Goal: Task Accomplishment & Management: Use online tool/utility

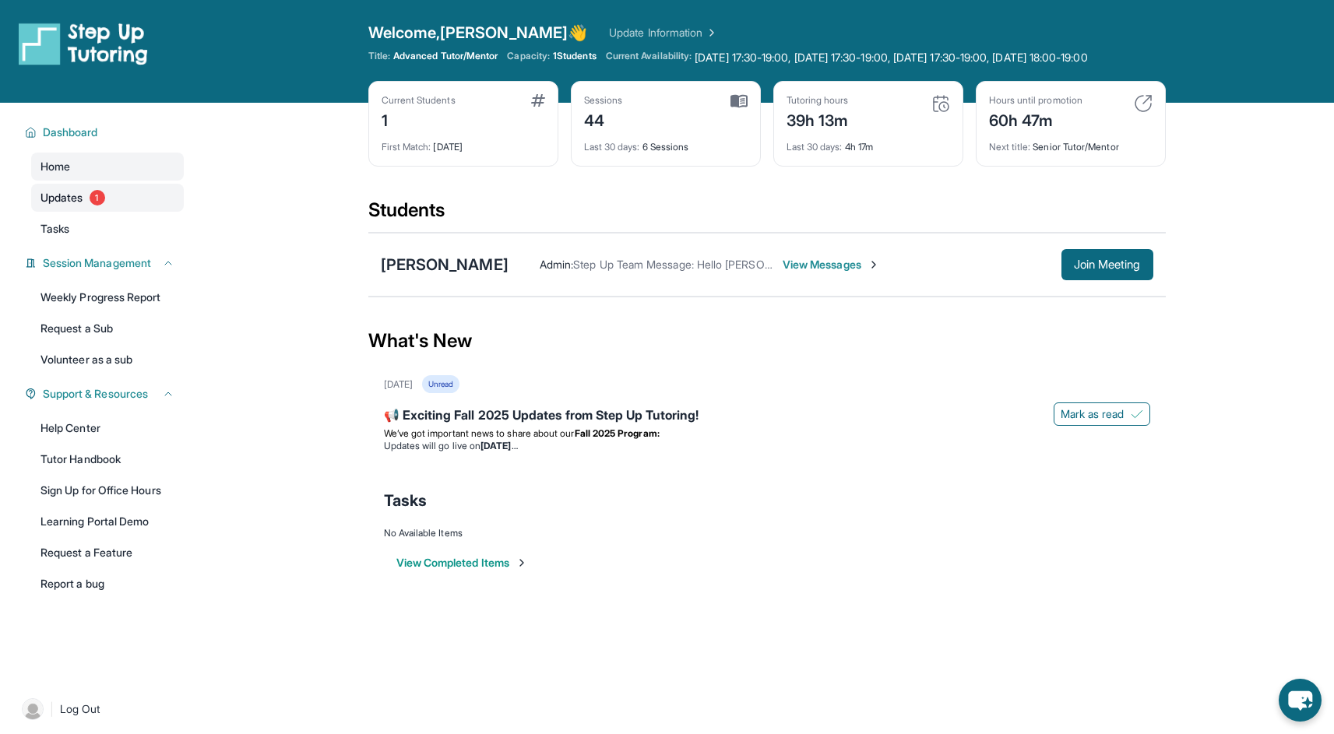
click at [116, 212] on link "Updates 1" at bounding box center [107, 198] width 153 height 28
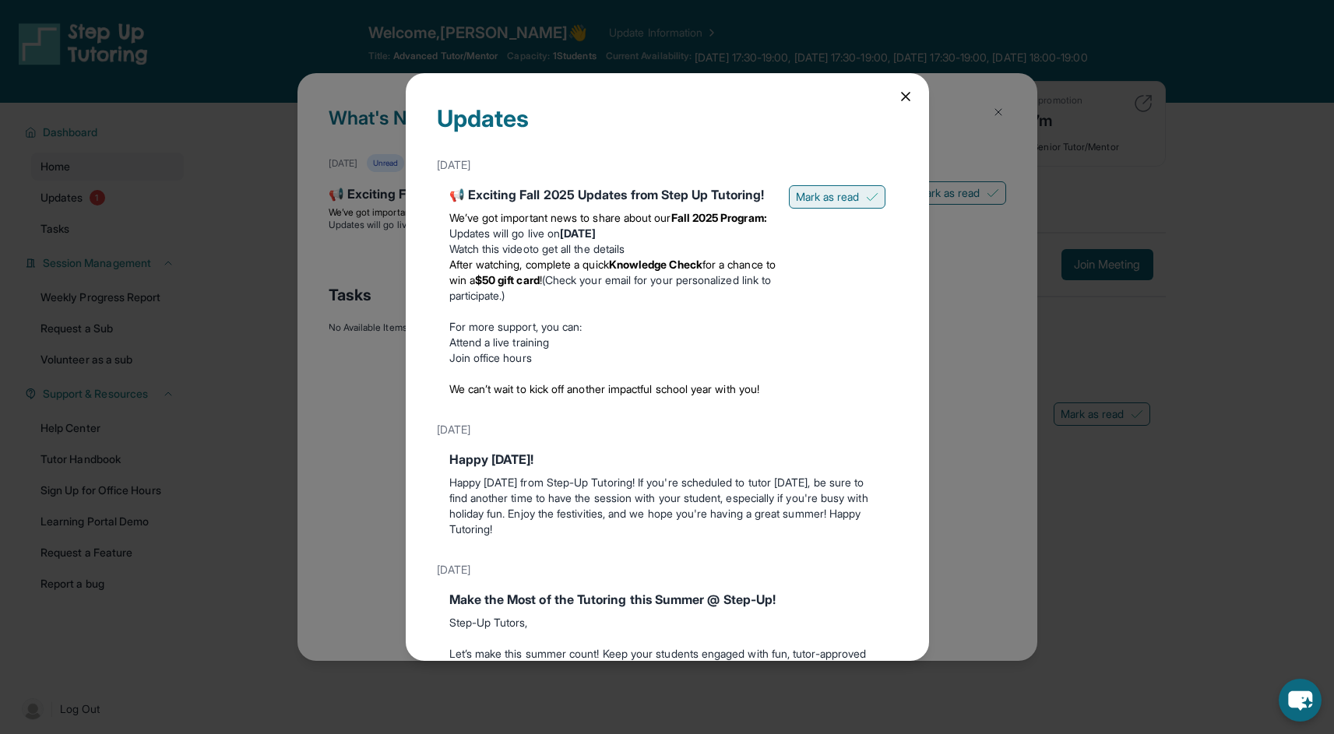
scroll to position [9, 0]
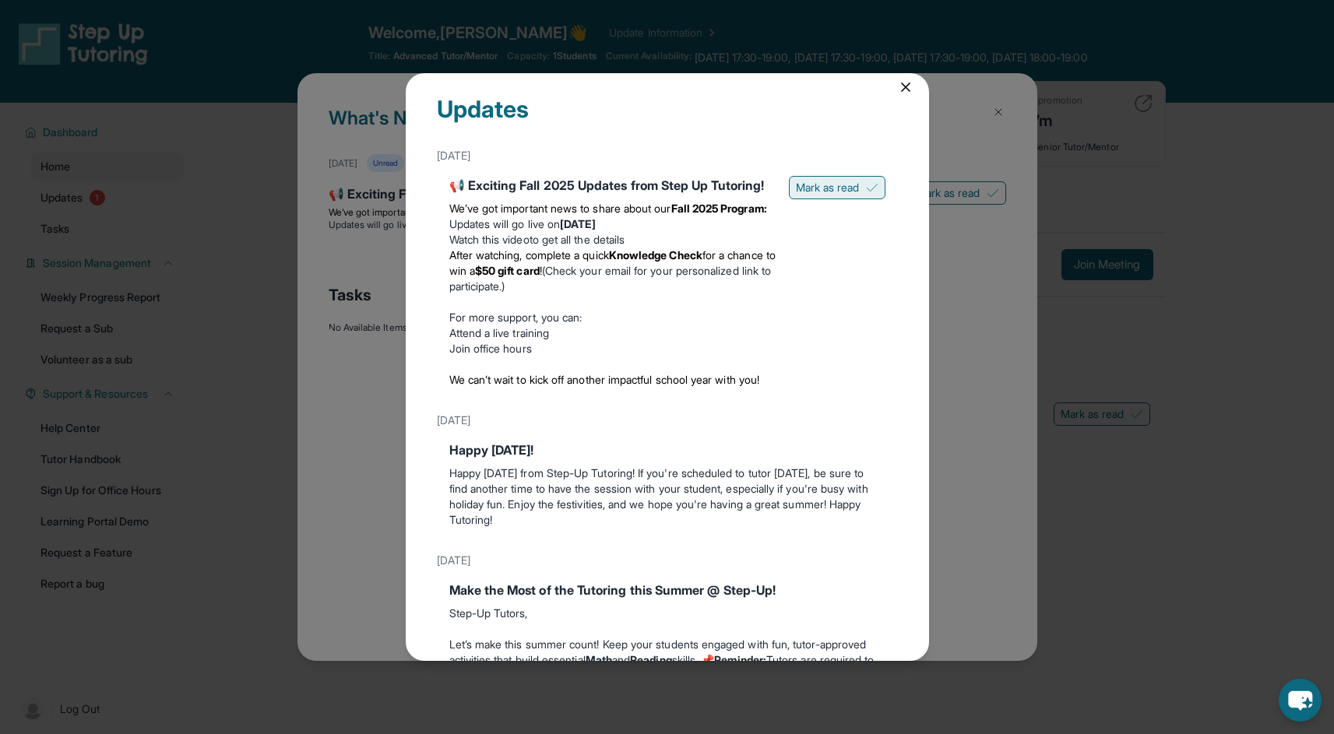
click at [822, 180] on span "Mark as read" at bounding box center [828, 188] width 64 height 16
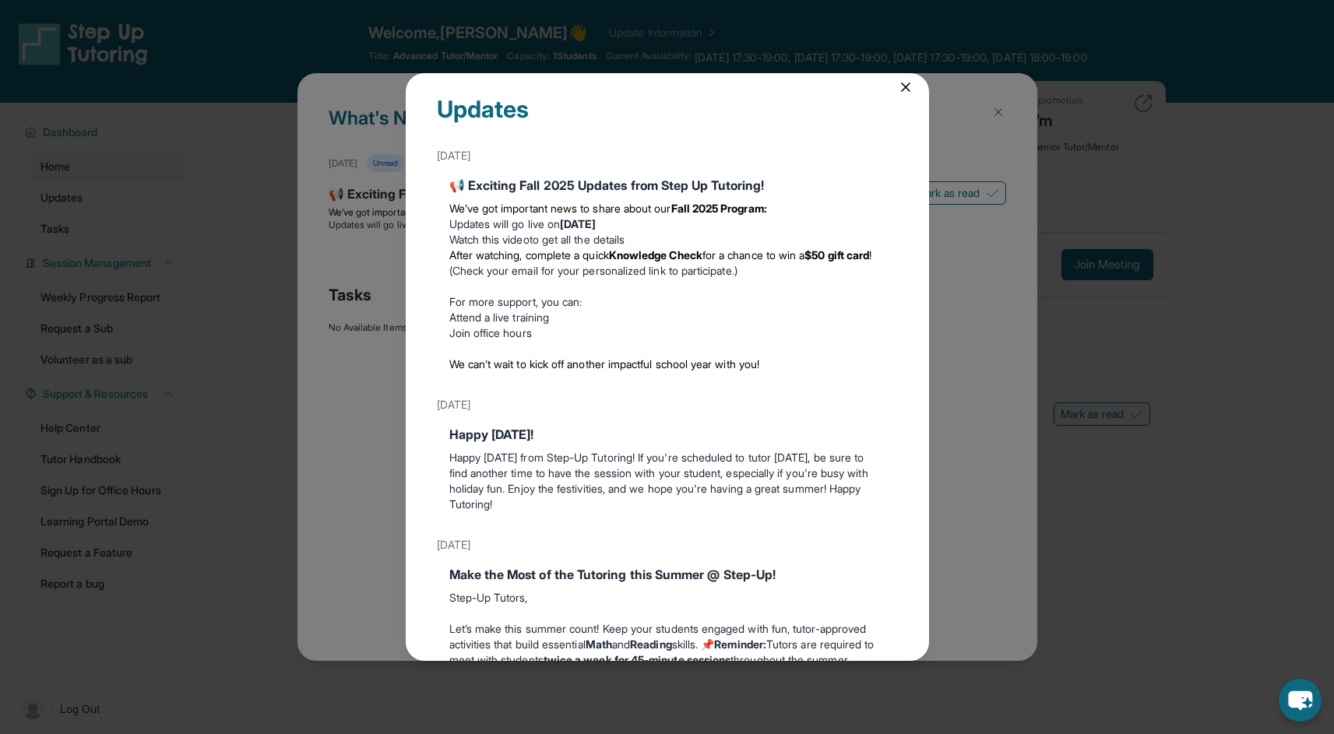
click at [901, 74] on div "Updates [DATE] 📢 Exciting Fall 2025 Updates from Step Up Tutoring! We’ve got im…" at bounding box center [667, 366] width 523 height 587
click at [898, 79] on icon at bounding box center [906, 87] width 16 height 16
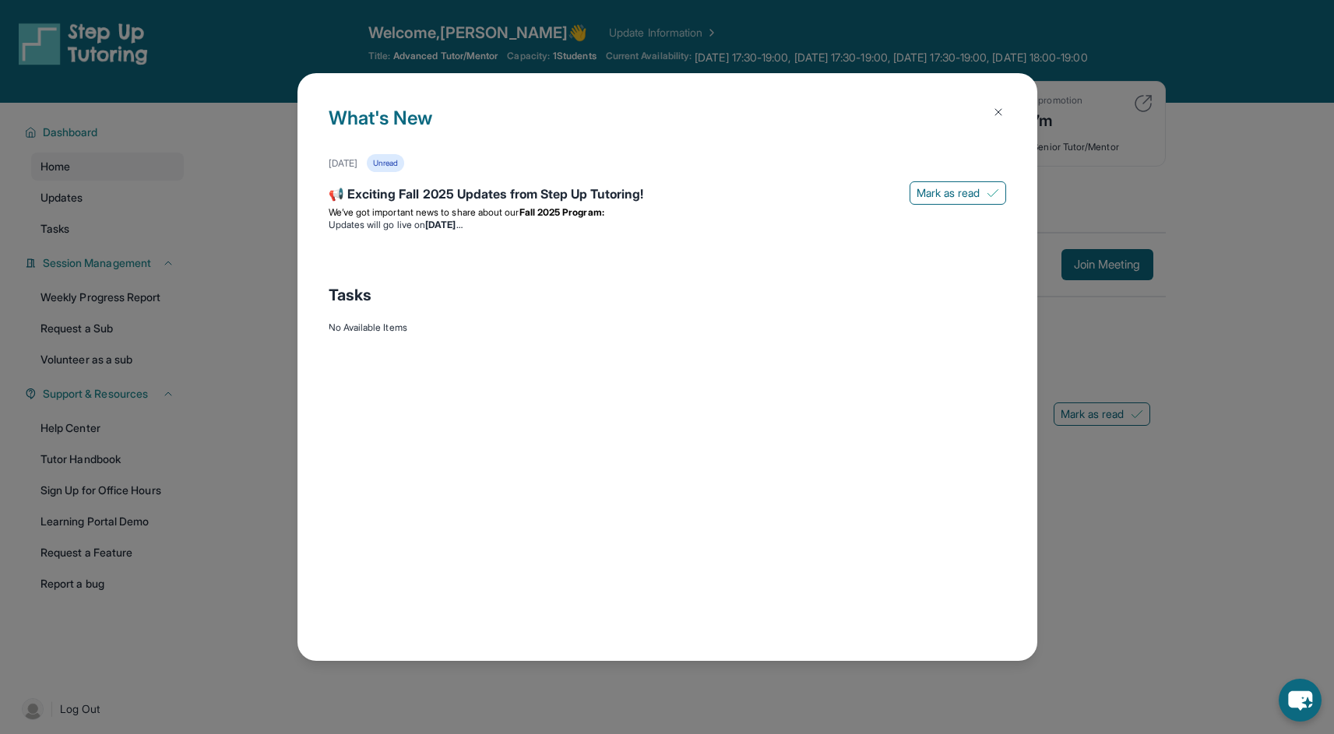
click at [986, 111] on button at bounding box center [997, 112] width 31 height 31
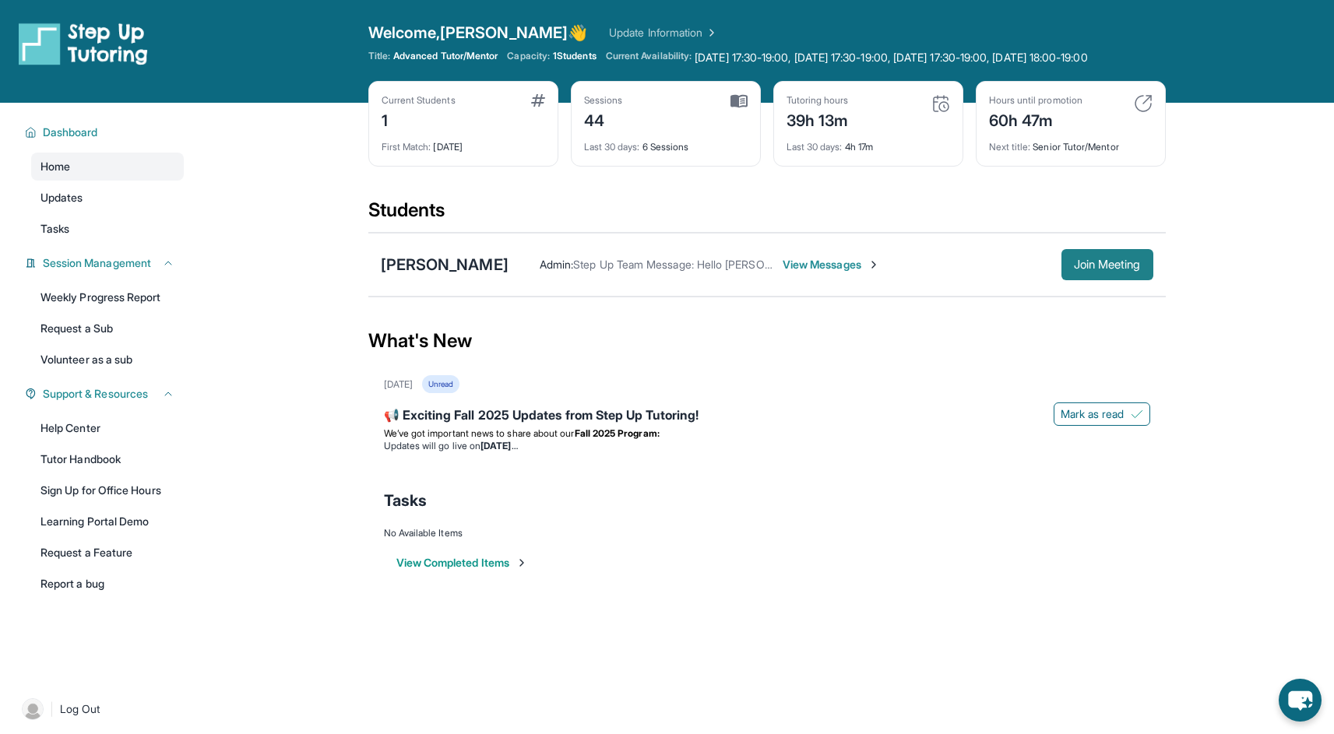
click at [1106, 269] on span "Join Meeting" at bounding box center [1107, 264] width 67 height 9
click at [465, 271] on div "[PERSON_NAME]" at bounding box center [445, 265] width 128 height 22
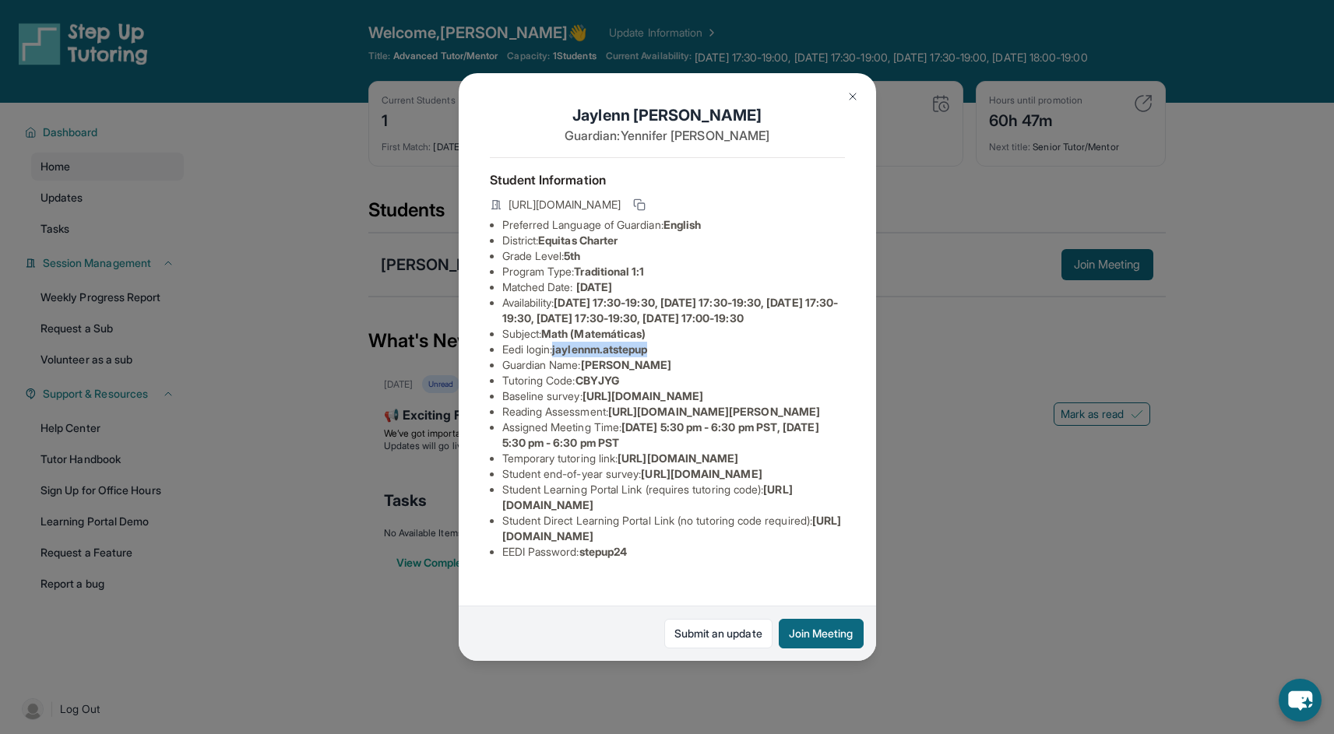
drag, startPoint x: 559, startPoint y: 376, endPoint x: 681, endPoint y: 376, distance: 122.2
click at [681, 357] on li "Eedi login : jaylennm.atstepup" at bounding box center [673, 350] width 343 height 16
copy span "jaylennm.atstepup"
